Goal: Navigation & Orientation: Find specific page/section

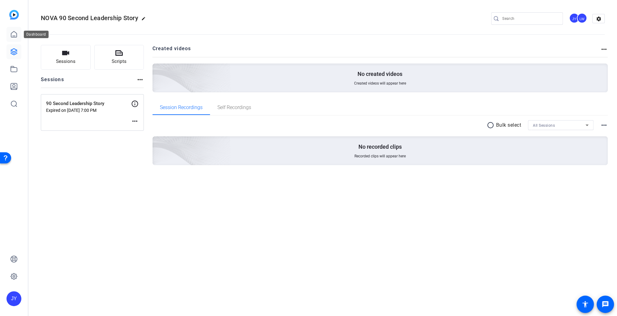
click at [11, 34] on icon at bounding box center [13, 34] width 7 height 7
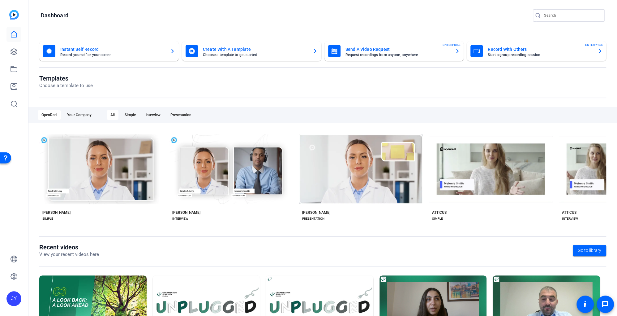
scroll to position [53, 0]
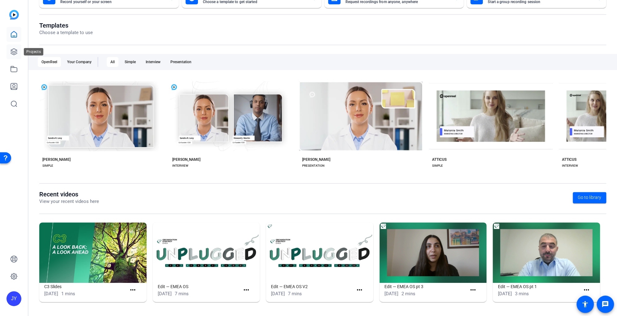
click at [12, 55] on icon at bounding box center [13, 51] width 7 height 7
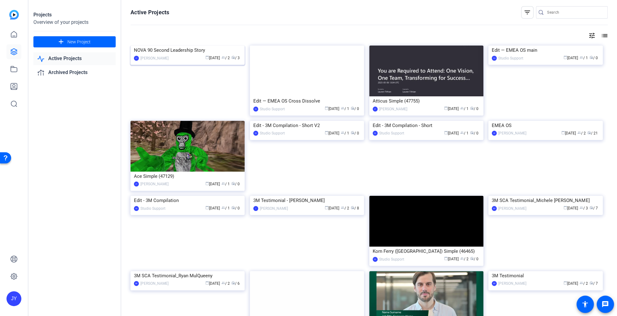
click at [181, 45] on img at bounding box center [188, 45] width 114 height 0
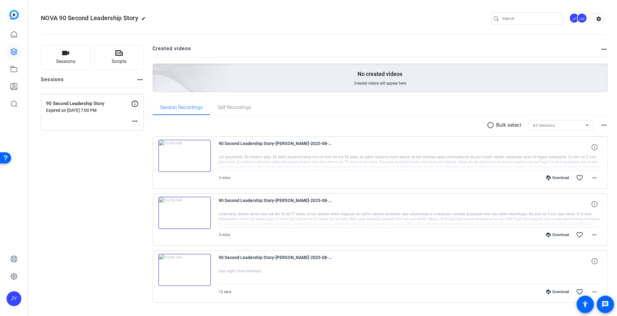
click at [181, 154] on img at bounding box center [184, 156] width 53 height 32
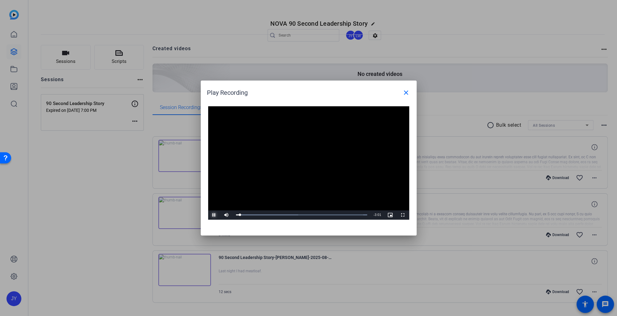
click at [215, 215] on span "Video Player" at bounding box center [214, 215] width 12 height 0
click at [406, 93] on mat-icon "close" at bounding box center [406, 92] width 7 height 7
